Goal: Task Accomplishment & Management: Use online tool/utility

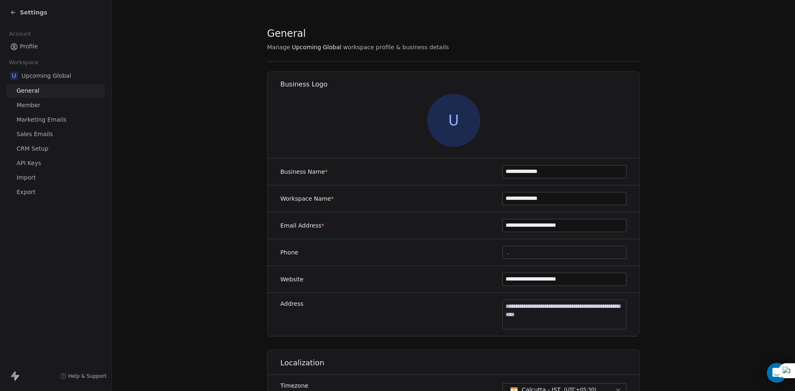
drag, startPoint x: 0, startPoint y: 0, endPoint x: 25, endPoint y: 10, distance: 27.0
click at [25, 10] on span "Settings" at bounding box center [33, 12] width 27 height 8
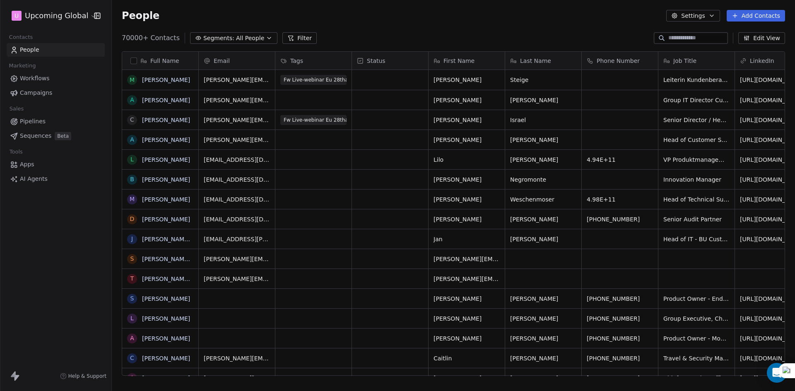
scroll to position [338, 677]
click at [47, 78] on span "Workflows" at bounding box center [35, 78] width 30 height 9
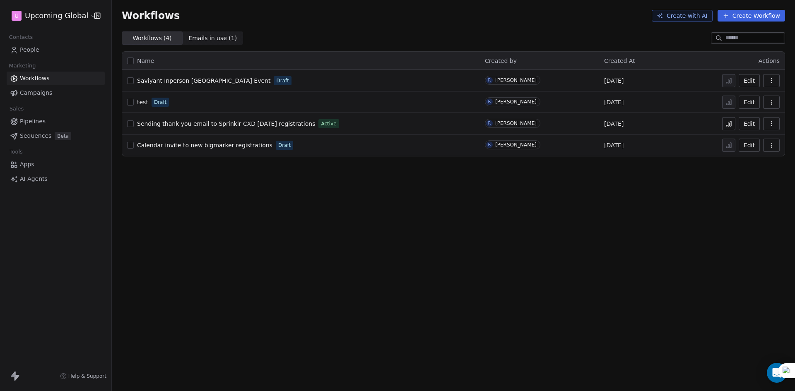
click at [31, 166] on span "Apps" at bounding box center [27, 164] width 14 height 9
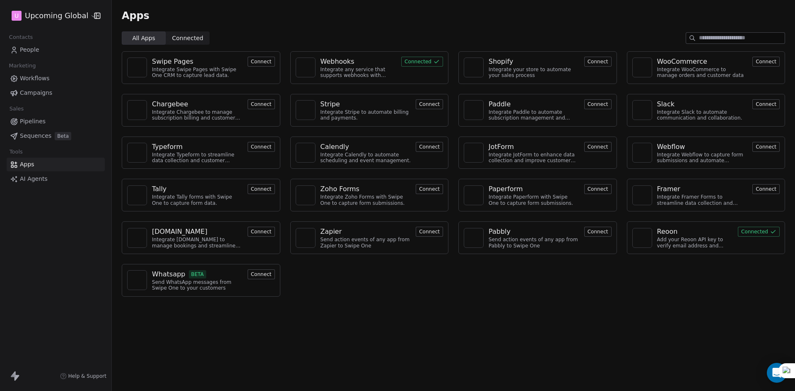
click at [194, 36] on span "Connected" at bounding box center [187, 38] width 31 height 9
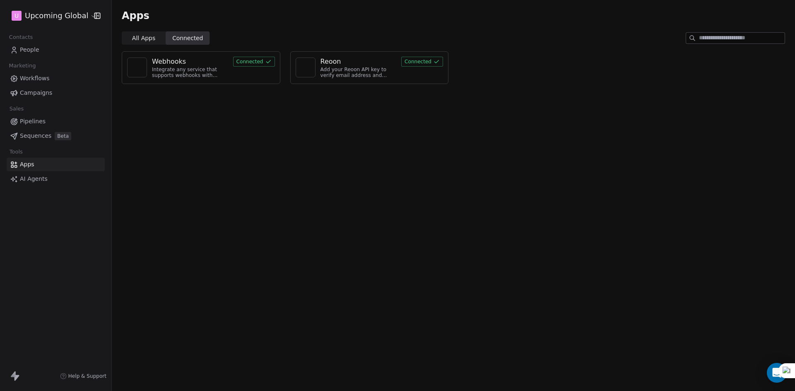
click at [208, 69] on div "Integrate any service that supports webhooks with Swipe One to capture and auto…" at bounding box center [190, 73] width 76 height 12
click at [157, 73] on div "Integrate any service that supports webhooks with Swipe One to capture and auto…" at bounding box center [190, 73] width 76 height 12
click at [50, 76] on link "Workflows" at bounding box center [56, 79] width 98 height 14
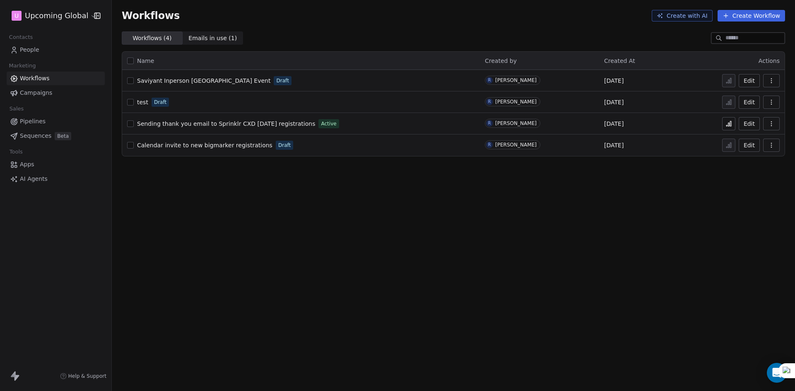
click at [754, 21] on button "Create Workflow" at bounding box center [751, 16] width 67 height 12
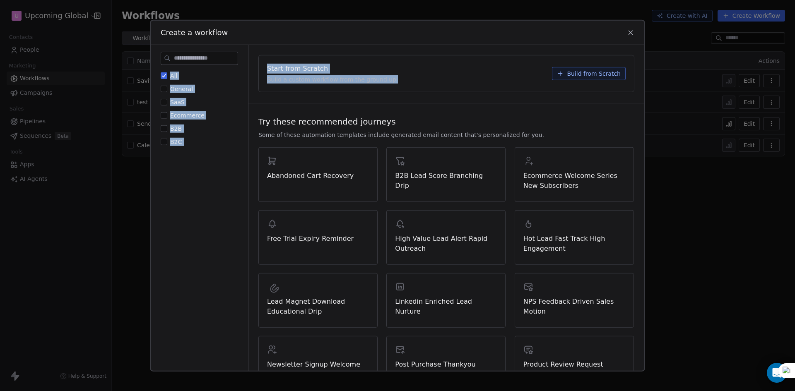
drag, startPoint x: 631, startPoint y: 36, endPoint x: 615, endPoint y: 46, distance: 18.8
click at [615, 46] on div "Create a workflow All General SaaS Ecommerce B2B B2C Start from Scratch Build a…" at bounding box center [397, 195] width 495 height 352
click at [633, 33] on icon at bounding box center [630, 32] width 7 height 7
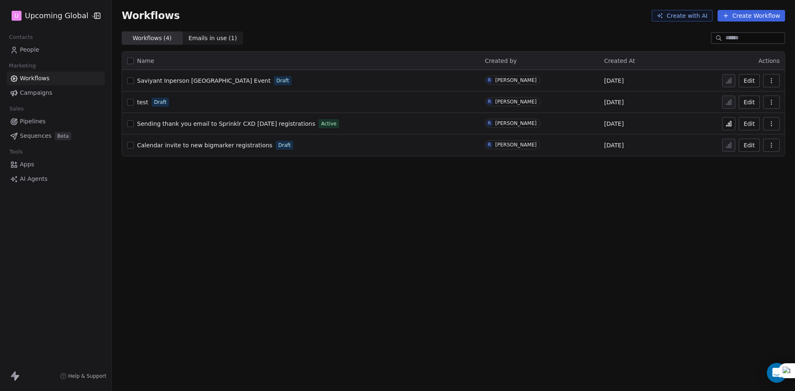
click at [734, 16] on button "Create Workflow" at bounding box center [751, 16] width 67 height 12
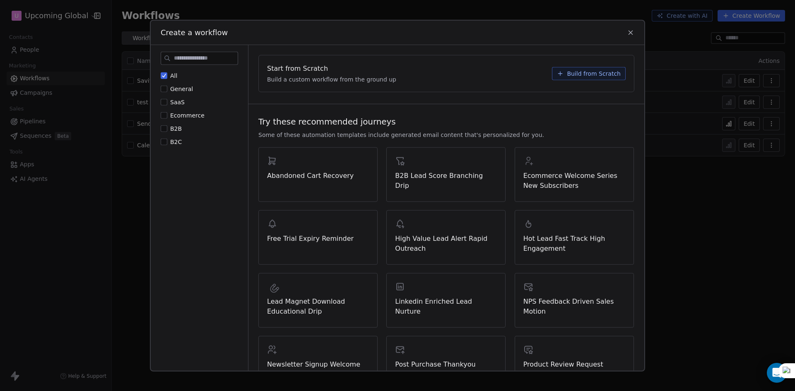
click at [634, 30] on icon at bounding box center [630, 32] width 7 height 7
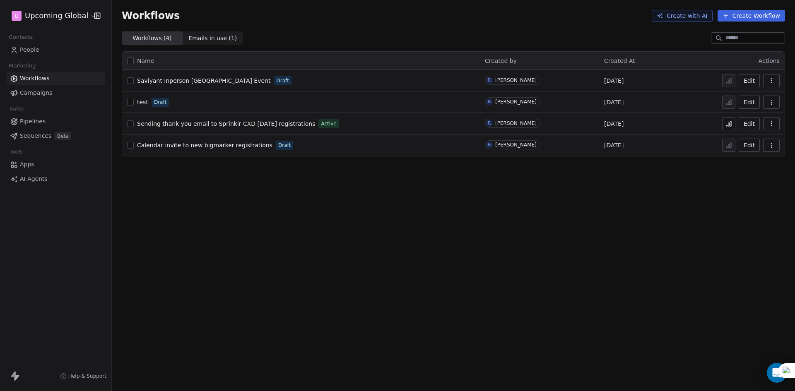
click at [33, 168] on span "Apps" at bounding box center [27, 164] width 14 height 9
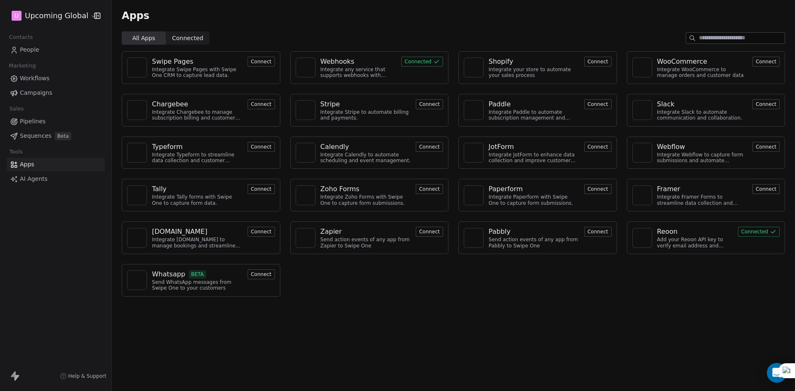
click at [714, 40] on input at bounding box center [742, 38] width 86 height 11
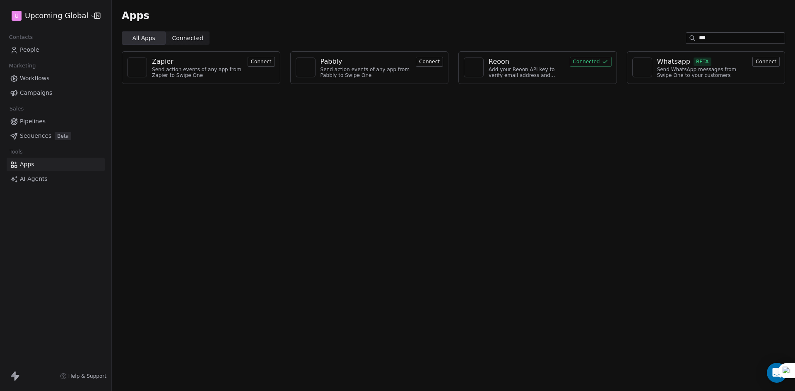
type input "****"
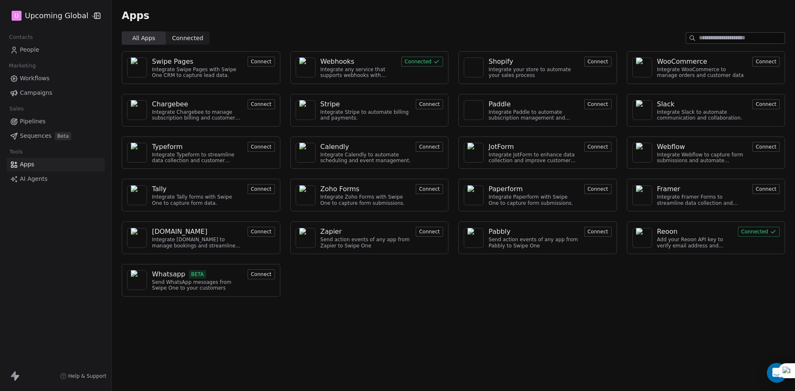
click at [490, 317] on div "Apps All Apps All Apps Connected Connected Swipe Pages Integrate Swipe Pages wi…" at bounding box center [453, 195] width 683 height 391
click at [18, 179] on icon at bounding box center [14, 179] width 8 height 8
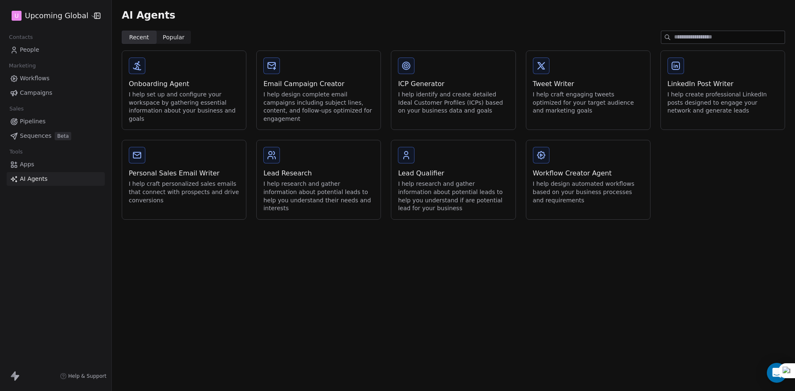
click at [202, 149] on div "Personal Sales Email Writer I help craft personalized sales emails that connect…" at bounding box center [184, 175] width 124 height 71
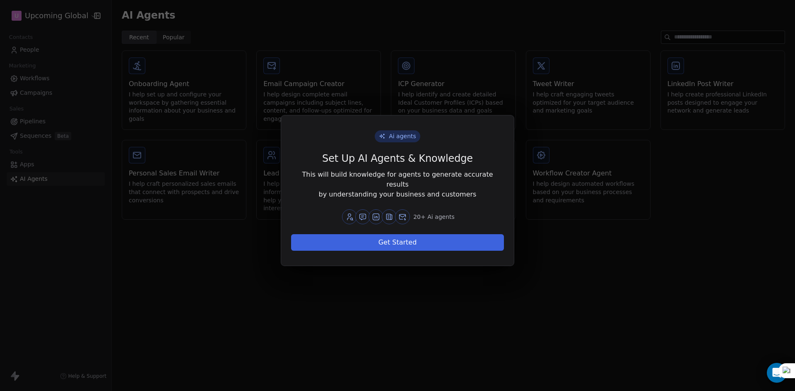
click at [386, 238] on button "Get Started" at bounding box center [397, 242] width 213 height 17
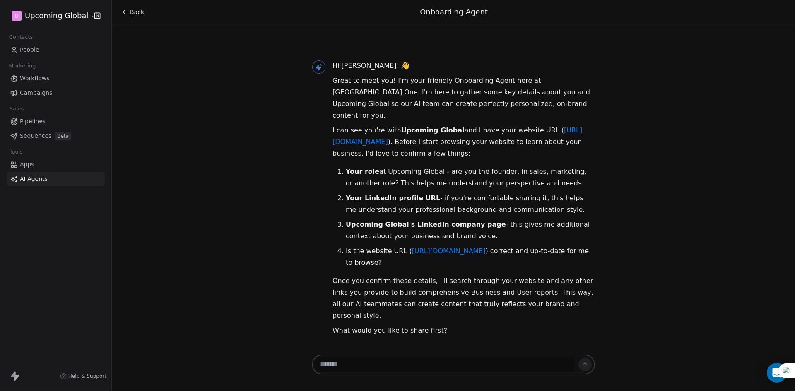
click at [123, 6] on div "Back Onboarding Agent" at bounding box center [453, 12] width 683 height 24
click at [124, 11] on icon at bounding box center [124, 11] width 2 height 2
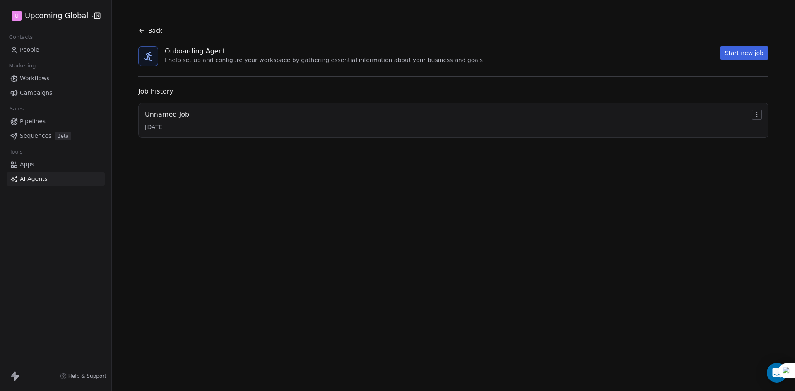
click at [27, 75] on span "Workflows" at bounding box center [35, 78] width 30 height 9
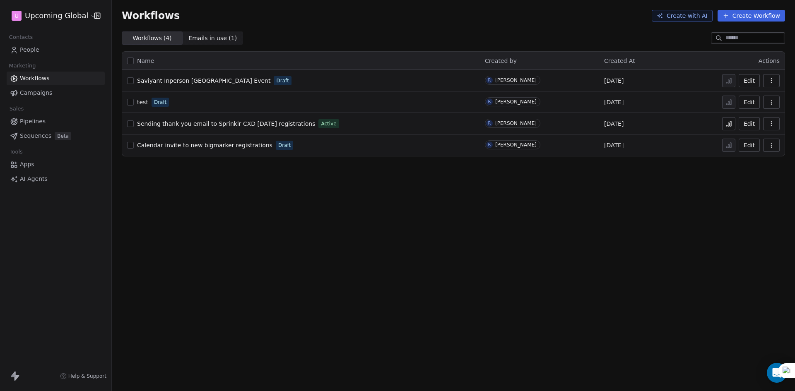
click at [148, 98] on div "test Draft" at bounding box center [301, 102] width 348 height 12
click at [748, 103] on button "Edit" at bounding box center [749, 102] width 21 height 13
